Goal: Information Seeking & Learning: Learn about a topic

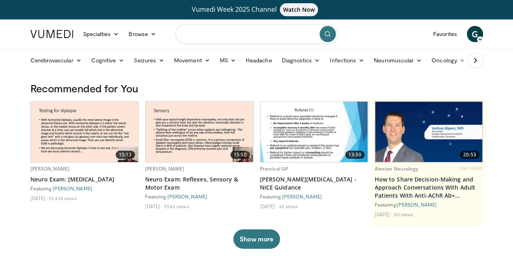
click at [228, 33] on input "Search topics, interventions" at bounding box center [257, 33] width 162 height 19
type input "**********"
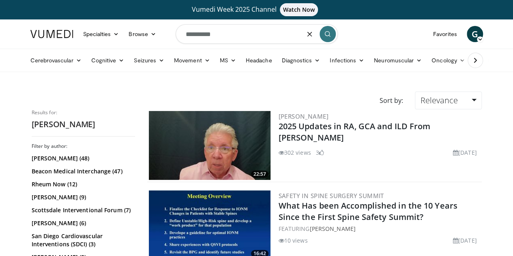
click at [233, 37] on input "**********" at bounding box center [257, 33] width 162 height 19
type input "**********"
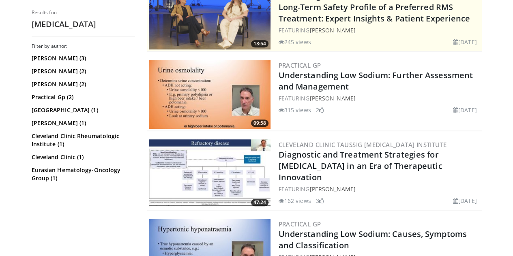
scroll to position [218, 0]
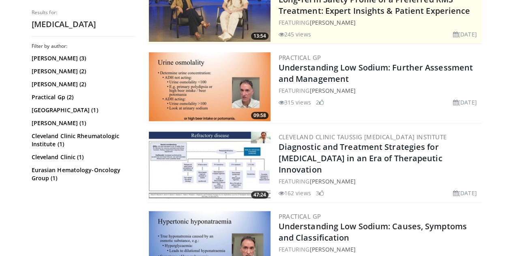
click at [211, 167] on img at bounding box center [210, 166] width 122 height 69
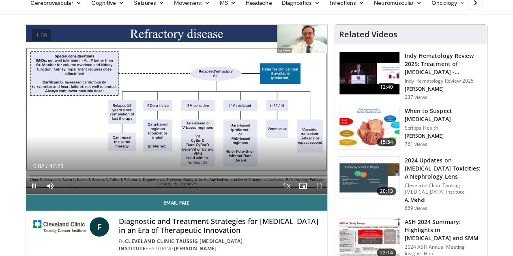
scroll to position [58, 0]
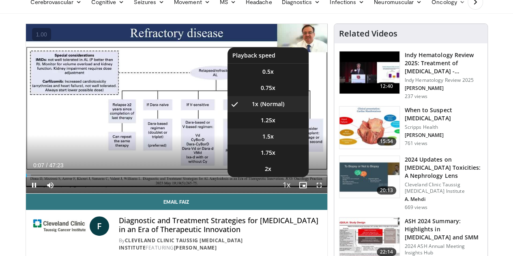
click at [274, 141] on span "1.5x" at bounding box center [268, 137] width 11 height 8
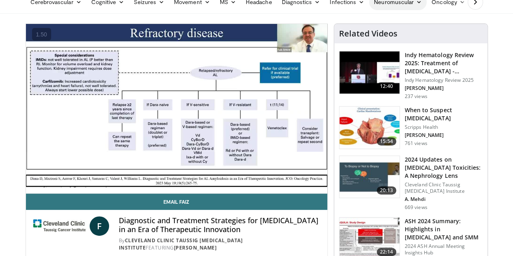
click at [394, 6] on link "Neuromuscular" at bounding box center [398, 2] width 58 height 16
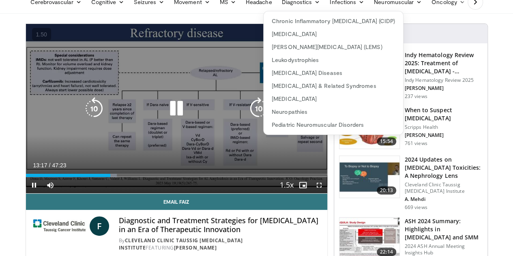
click at [136, 110] on div "Video Player" at bounding box center [176, 109] width 181 height 16
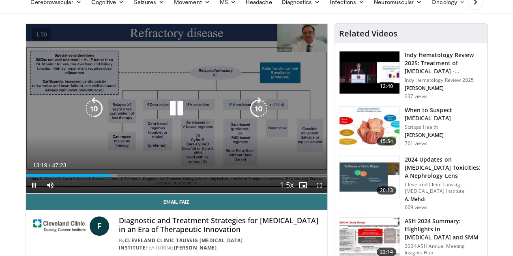
click at [172, 115] on icon "Video Player" at bounding box center [176, 108] width 23 height 23
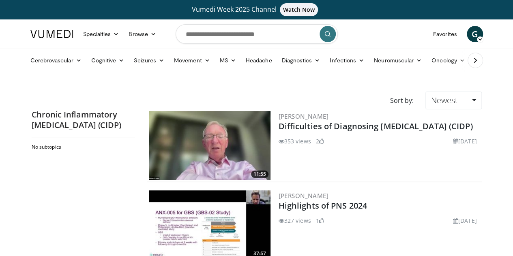
click at [194, 139] on img at bounding box center [210, 145] width 122 height 69
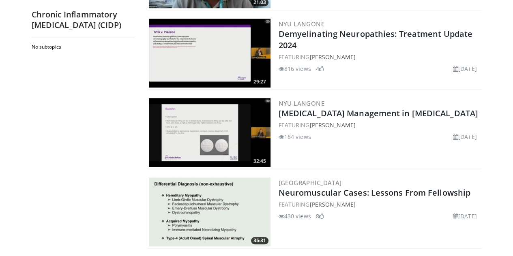
scroll to position [332, 0]
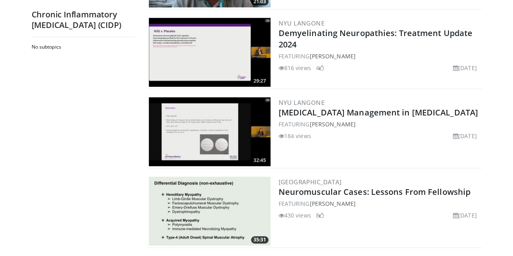
click at [167, 196] on img at bounding box center [210, 211] width 122 height 69
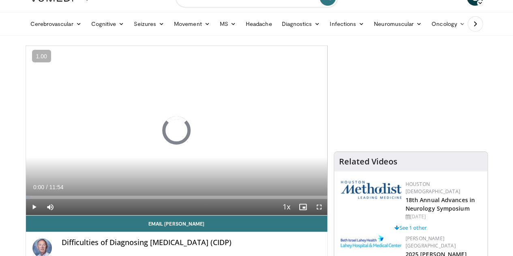
scroll to position [35, 0]
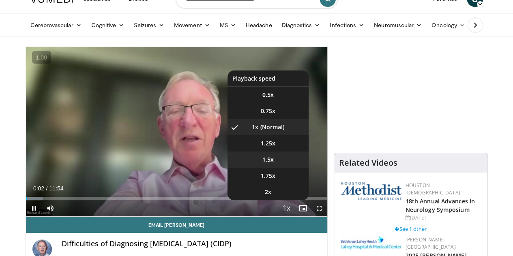
click at [271, 164] on span "1.5x" at bounding box center [268, 160] width 11 height 8
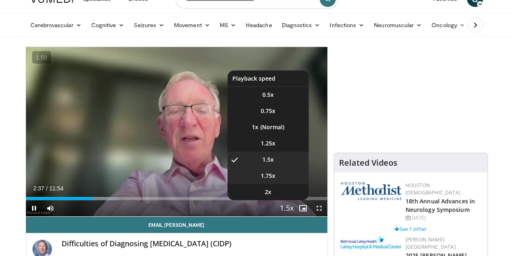
click at [276, 180] on span "1.75x" at bounding box center [268, 176] width 15 height 8
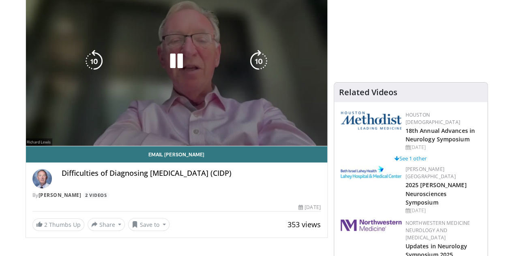
scroll to position [107, 0]
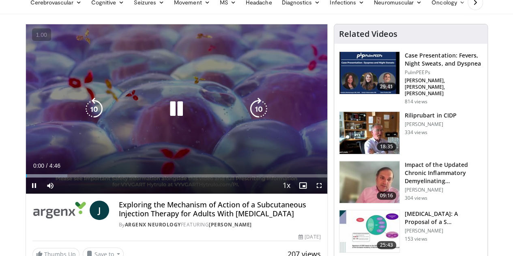
scroll to position [65, 0]
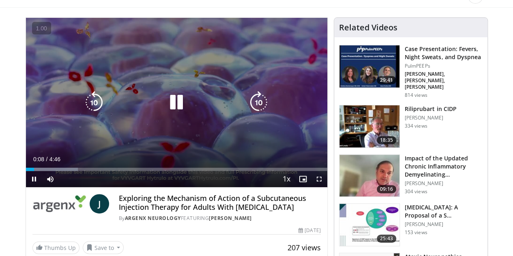
click at [170, 107] on icon "Video Player" at bounding box center [176, 102] width 23 height 23
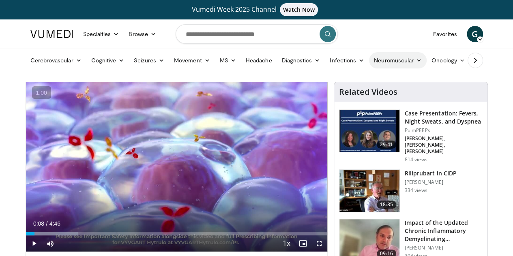
click at [399, 58] on link "Neuromuscular" at bounding box center [398, 60] width 58 height 16
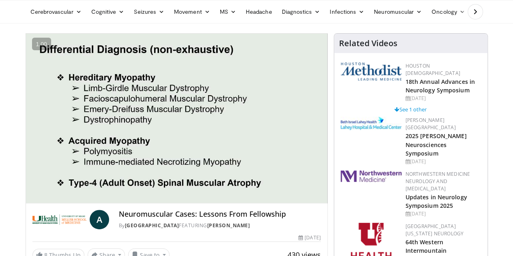
scroll to position [53, 0]
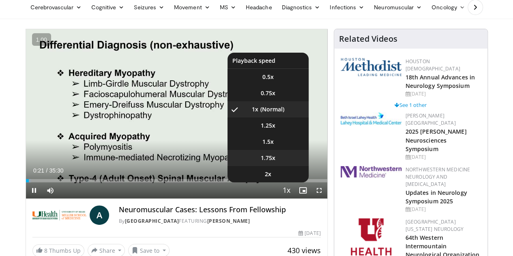
click at [276, 166] on li "1.75x" at bounding box center [268, 158] width 81 height 16
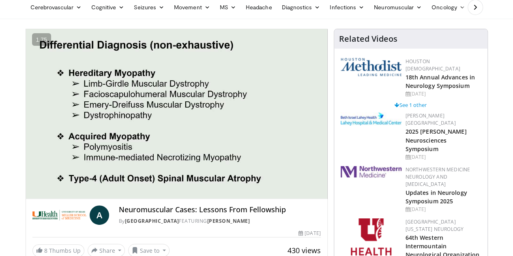
click at [282, 160] on div "10 seconds Tap to unmute" at bounding box center [177, 114] width 302 height 170
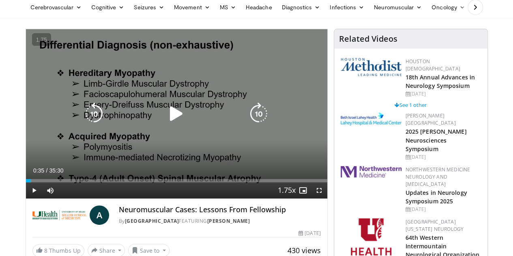
click at [169, 120] on icon "Video Player" at bounding box center [176, 114] width 23 height 23
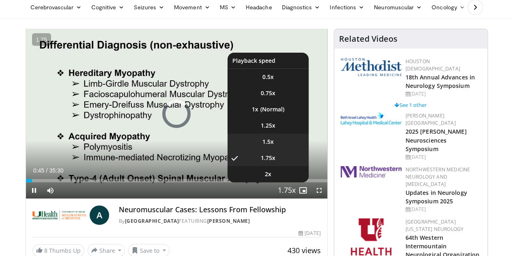
click at [274, 146] on span "1.5x" at bounding box center [268, 142] width 11 height 8
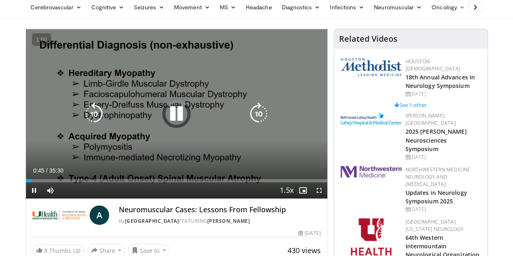
click at [168, 125] on icon "Video Player" at bounding box center [176, 114] width 23 height 23
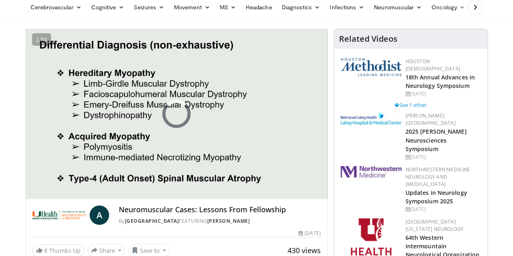
click at [168, 127] on div "10 seconds Tap to unmute" at bounding box center [177, 114] width 302 height 170
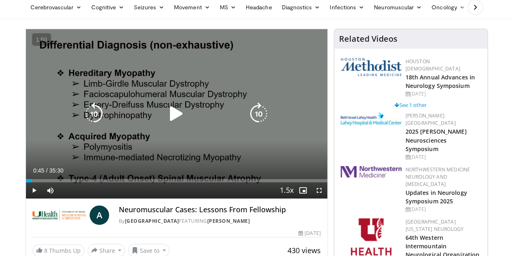
click at [83, 124] on icon "Video Player" at bounding box center [94, 114] width 23 height 23
click at [169, 120] on icon "Video Player" at bounding box center [176, 114] width 23 height 23
